Goal: Task Accomplishment & Management: Use online tool/utility

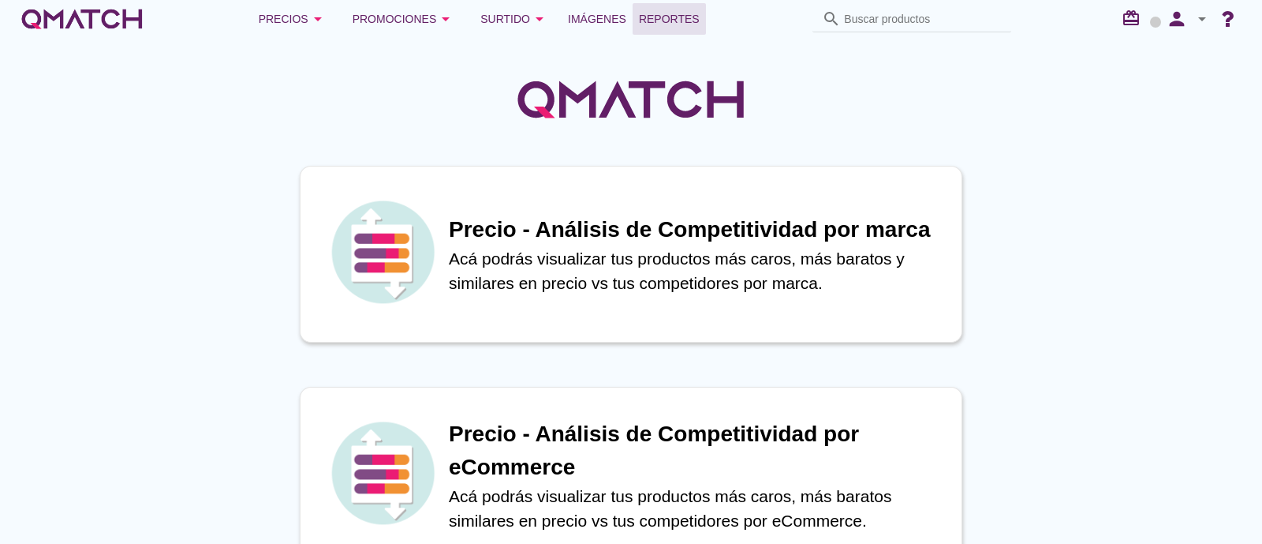
drag, startPoint x: 711, startPoint y: 19, endPoint x: 669, endPoint y: 25, distance: 42.3
click at [711, 19] on div "Precios arrow_drop_down Promociones arrow_drop_down Surtido arrow_drop_down Imá…" at bounding box center [631, 19] width 1224 height 32
click at [669, 25] on span "Reportes" at bounding box center [669, 18] width 61 height 19
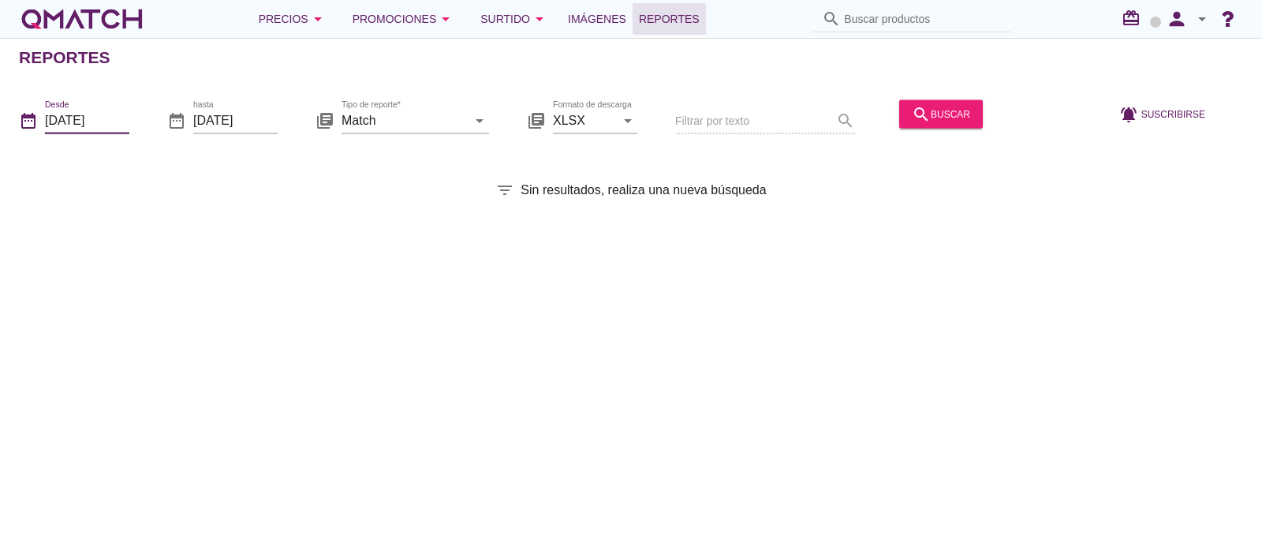
click at [125, 116] on input "[DATE]" at bounding box center [87, 119] width 84 height 25
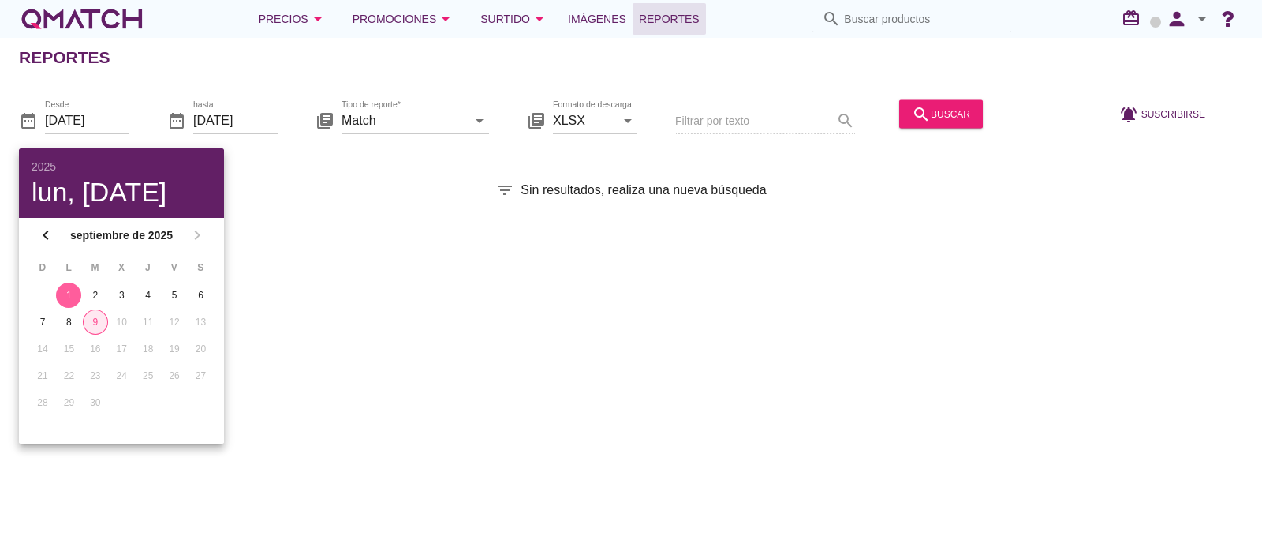
click at [99, 325] on div "9" at bounding box center [96, 322] width 24 height 14
type input "[DATE]"
click at [432, 116] on input "Match" at bounding box center [404, 119] width 125 height 25
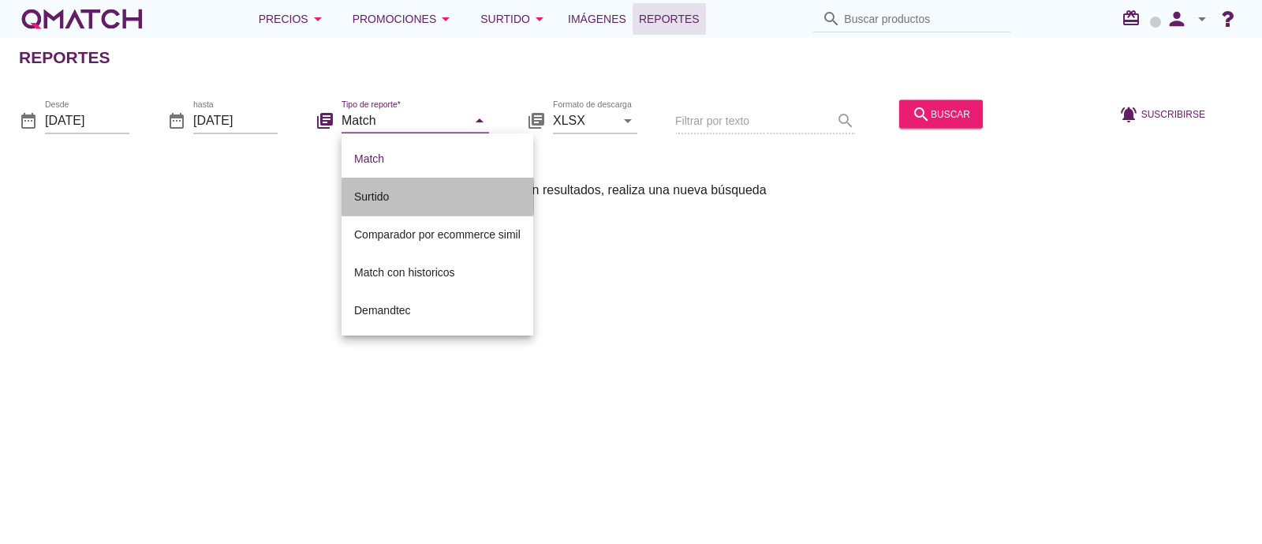
click at [426, 197] on div "Surtido" at bounding box center [437, 196] width 166 height 19
type input "Surtido"
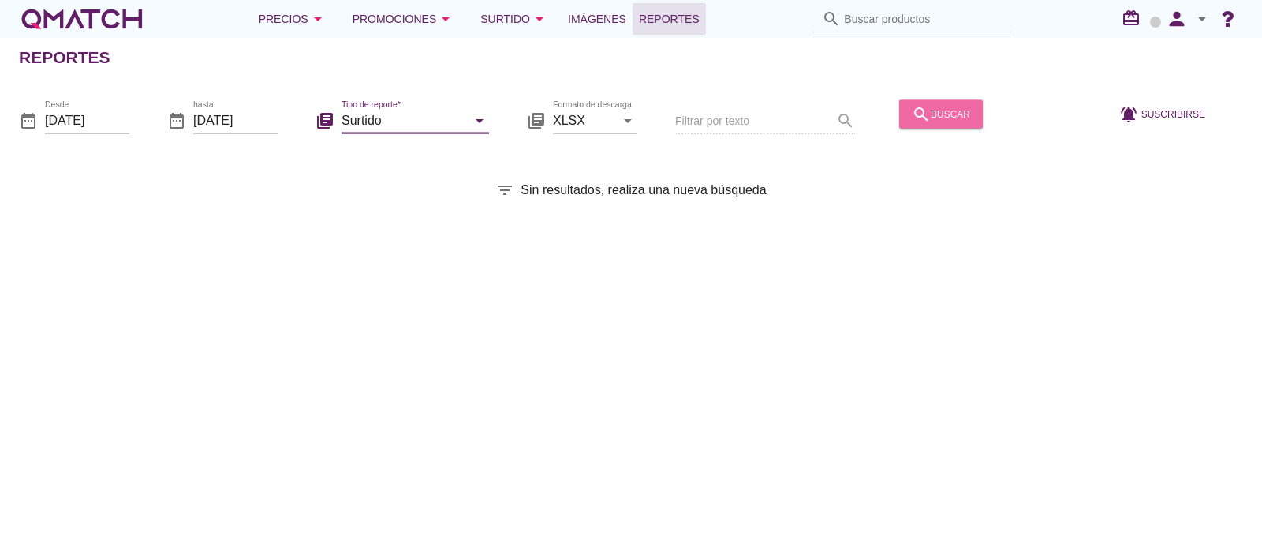
click at [953, 115] on div "search buscar" at bounding box center [941, 113] width 58 height 19
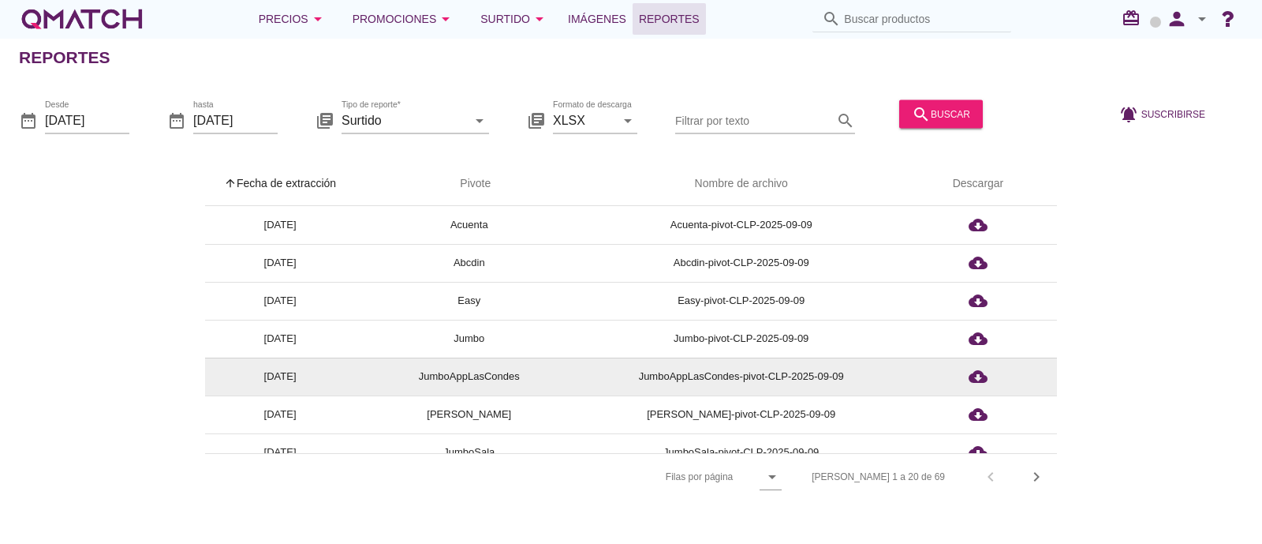
scroll to position [98, 0]
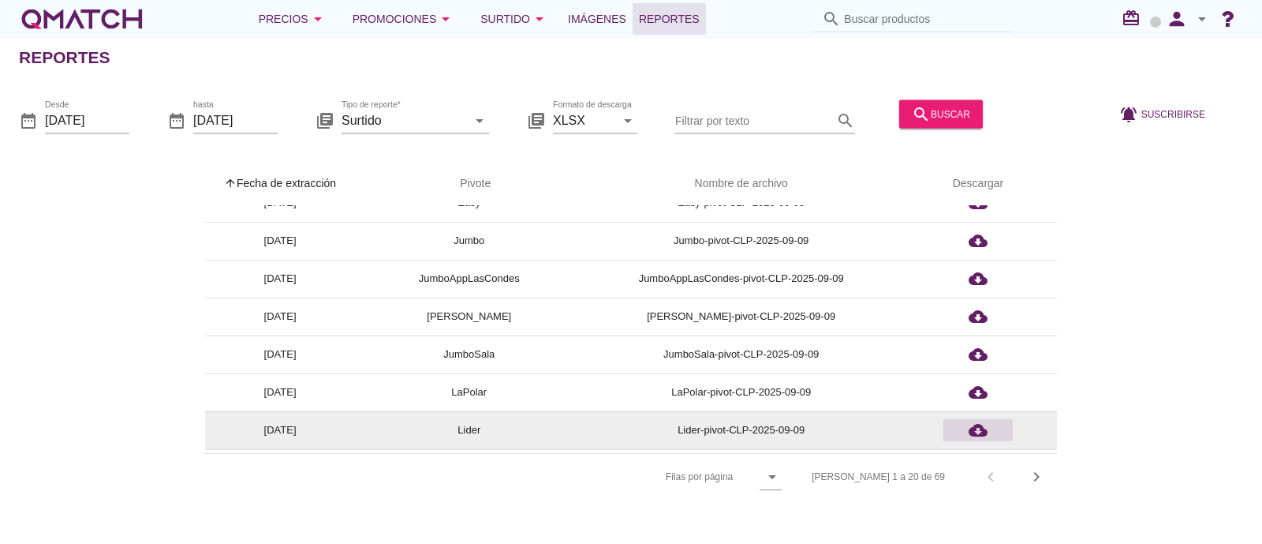
click at [969, 432] on icon "cloud_download" at bounding box center [978, 429] width 19 height 19
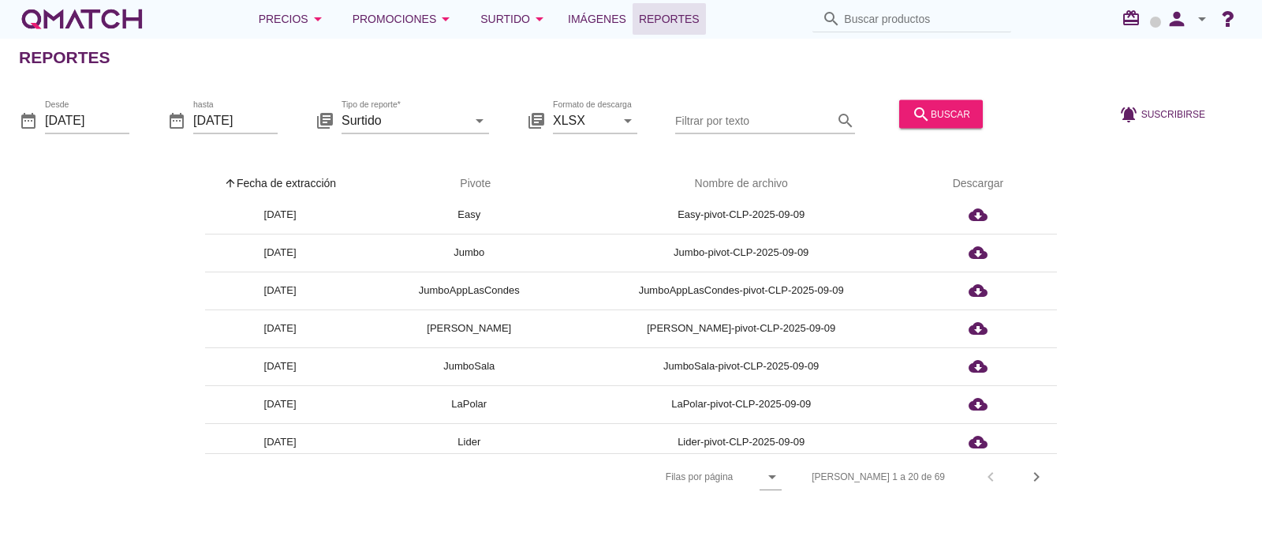
scroll to position [0, 0]
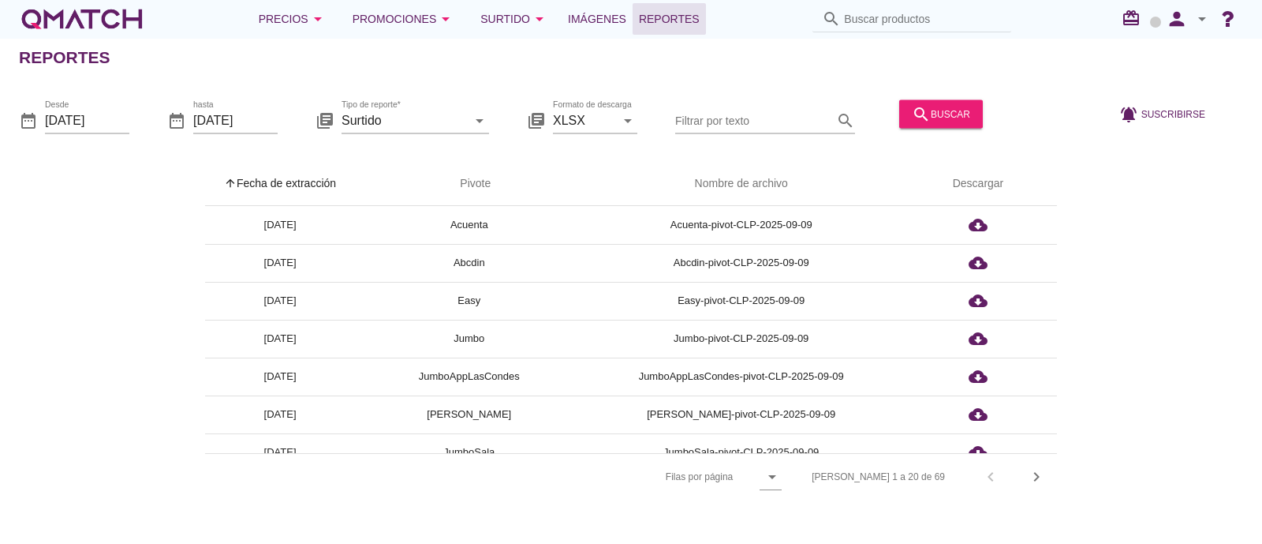
click at [1194, 238] on div "arrow_upward Fecha de extracción arrow_upward Pivote Nombre de archivo Descarga…" at bounding box center [631, 331] width 1224 height 338
click at [85, 121] on input "[DATE]" at bounding box center [87, 119] width 84 height 25
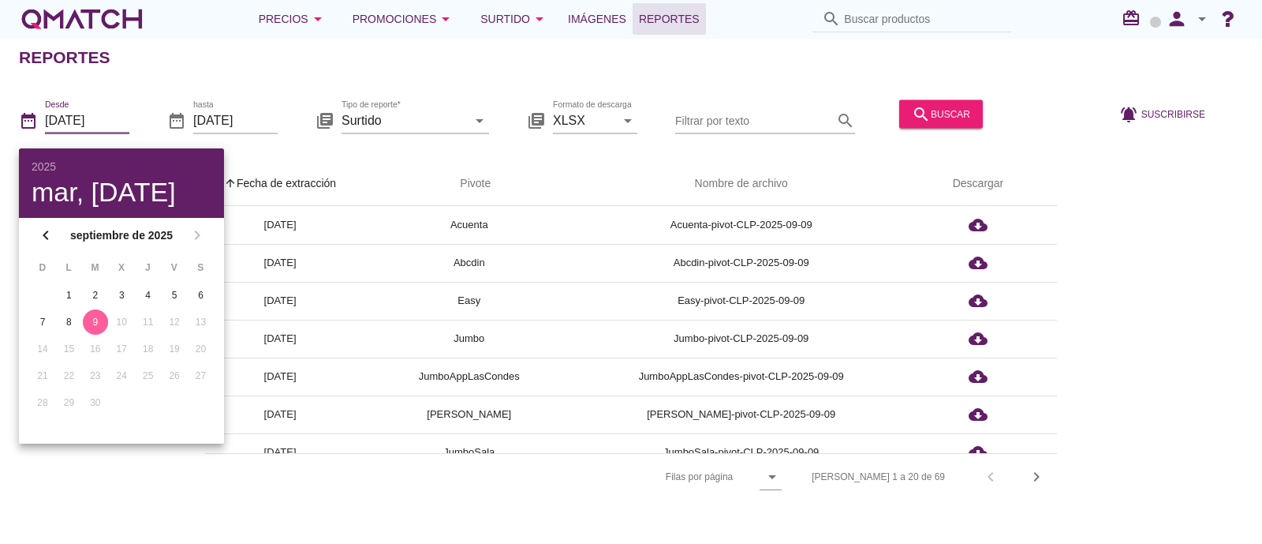
click at [95, 323] on div "9" at bounding box center [95, 322] width 25 height 14
click at [1127, 255] on div "arrow_upward Fecha de extracción arrow_upward Pivote Nombre de archivo Descarga…" at bounding box center [631, 331] width 1224 height 338
